Goal: Task Accomplishment & Management: Use online tool/utility

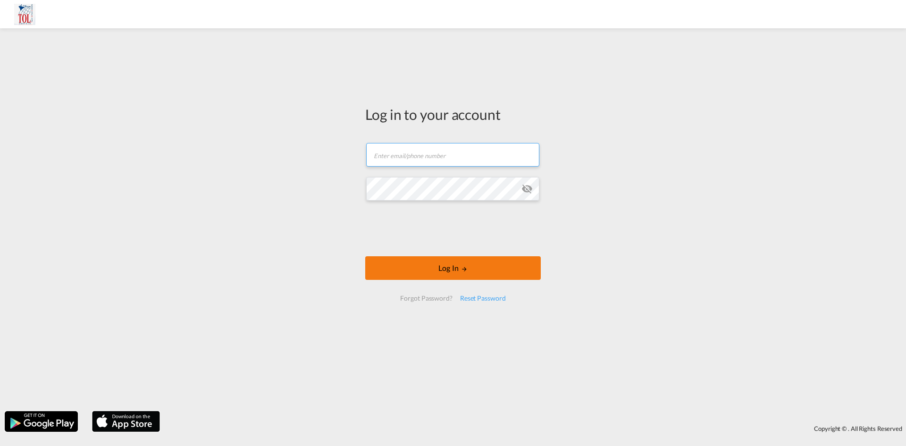
type input "[PERSON_NAME][EMAIL_ADDRESS][DOMAIN_NAME]"
click at [438, 264] on button "Log In" at bounding box center [453, 268] width 176 height 24
